Goal: Transaction & Acquisition: Subscribe to service/newsletter

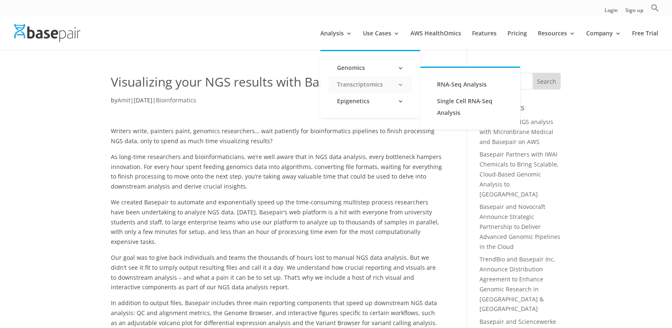
click at [350, 87] on link "Transcriptomics" at bounding box center [370, 84] width 83 height 17
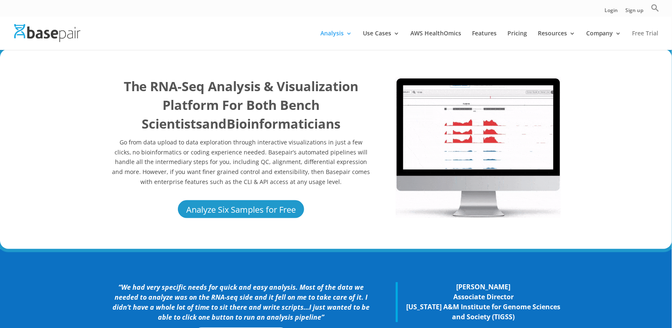
click at [652, 35] on link "Free Trial" at bounding box center [645, 40] width 26 height 20
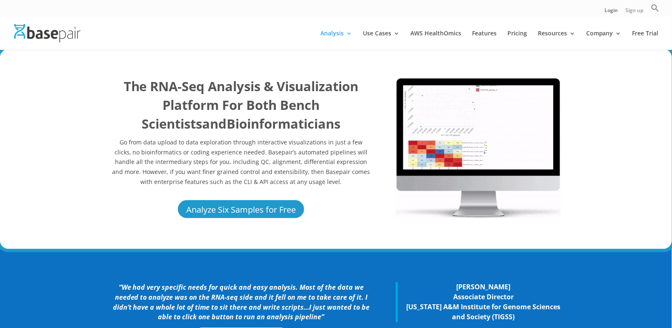
click at [636, 14] on link "Sign up" at bounding box center [634, 12] width 18 height 9
